Goal: Information Seeking & Learning: Learn about a topic

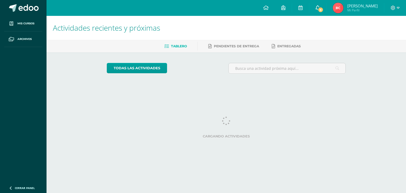
click at [318, 11] on span "6" at bounding box center [321, 10] width 6 height 6
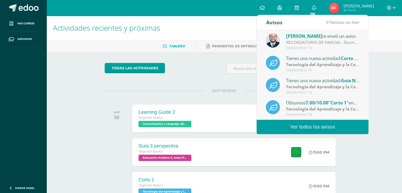
click at [297, 128] on link "Ver todos los avisos" at bounding box center [313, 126] width 112 height 15
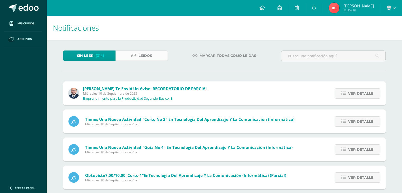
click at [136, 57] on icon at bounding box center [133, 55] width 5 height 4
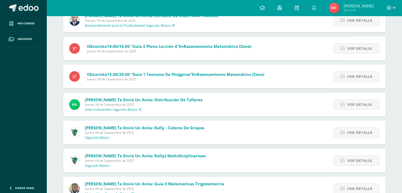
scroll to position [465, 0]
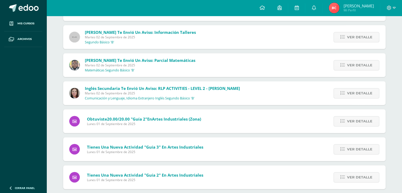
drag, startPoint x: 0, startPoint y: 0, endPoint x: 136, endPoint y: 119, distance: 180.8
click at [136, 119] on span ""Guía 2"" at bounding box center [139, 118] width 16 height 5
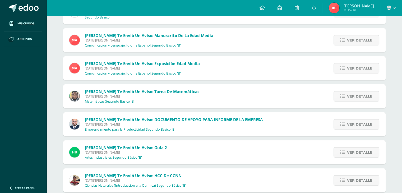
scroll to position [1586, 0]
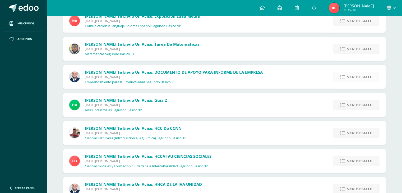
click at [345, 80] on link "Ver detalle" at bounding box center [357, 77] width 46 height 10
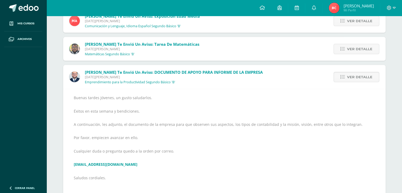
scroll to position [1696, 0]
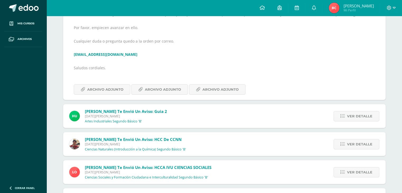
click at [219, 94] on div "Buenas tardes Jóvenes, un gusto saludarlos. Éxitos en esta semana y bendiciones…" at bounding box center [224, 39] width 323 height 121
click at [215, 88] on span "Archivo Adjunto" at bounding box center [220, 90] width 36 height 10
click at [113, 97] on div "Buenas tardes Jóvenes, un gusto saludarlos. Éxitos en esta semana y bendiciones…" at bounding box center [224, 39] width 323 height 121
click at [106, 89] on span "Archivo Adjunto" at bounding box center [105, 90] width 36 height 10
